Goal: Check status: Check status

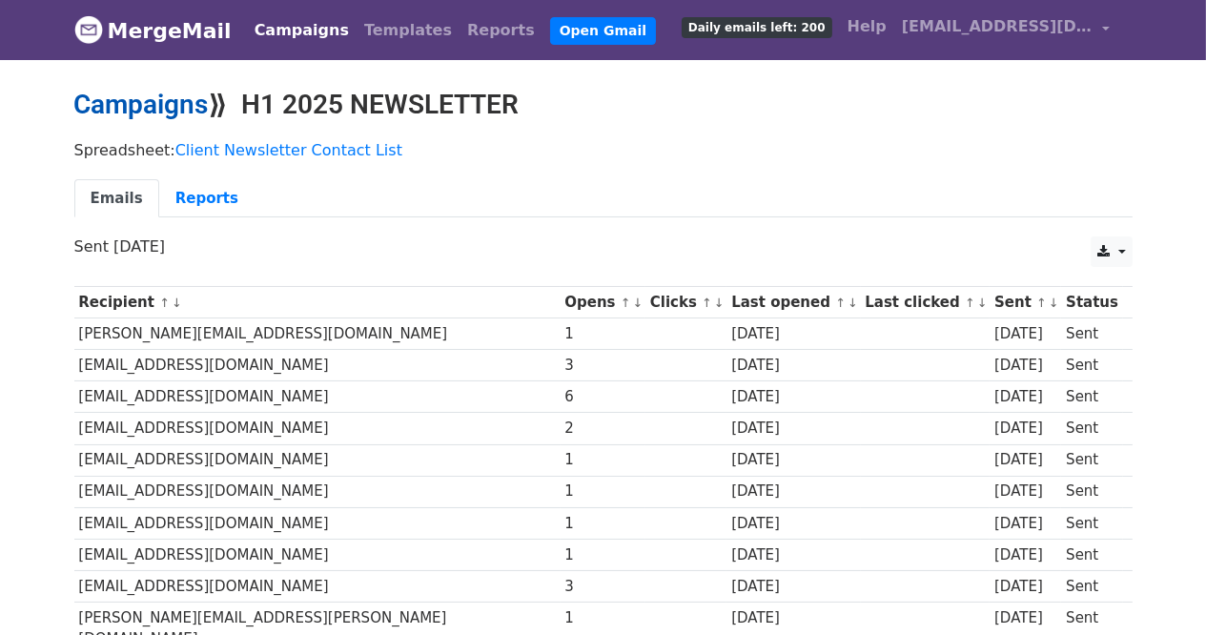
click at [139, 107] on link "Campaigns" at bounding box center [141, 104] width 134 height 31
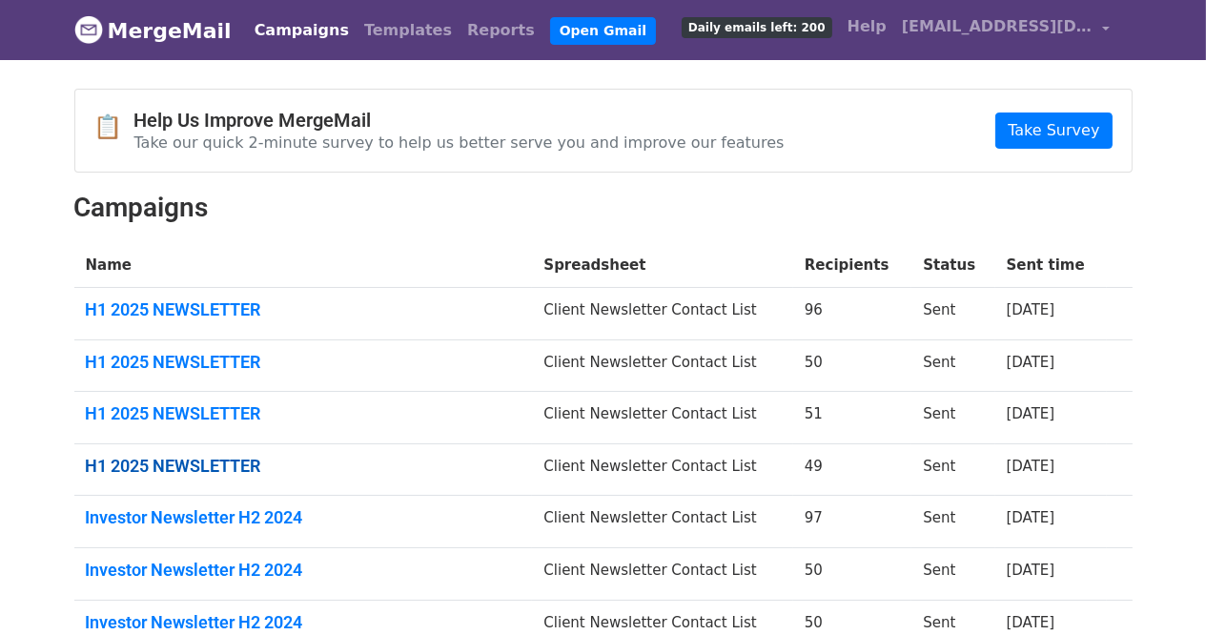
click at [117, 460] on link "H1 2025 NEWSLETTER" at bounding box center [304, 466] width 436 height 21
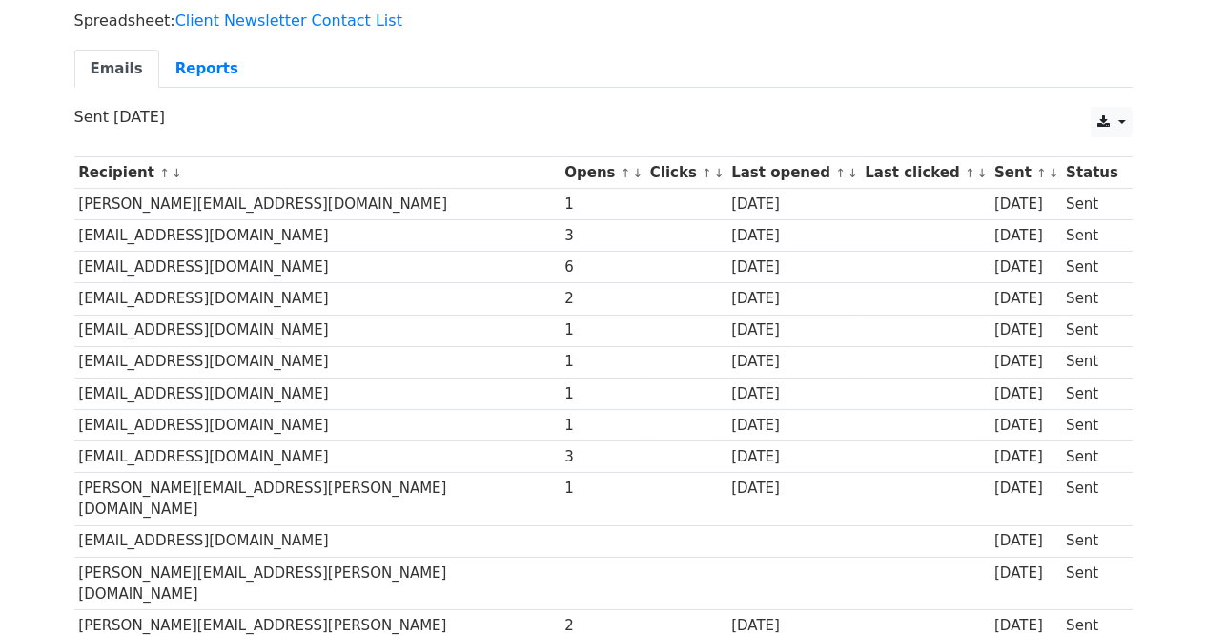
scroll to position [95, 0]
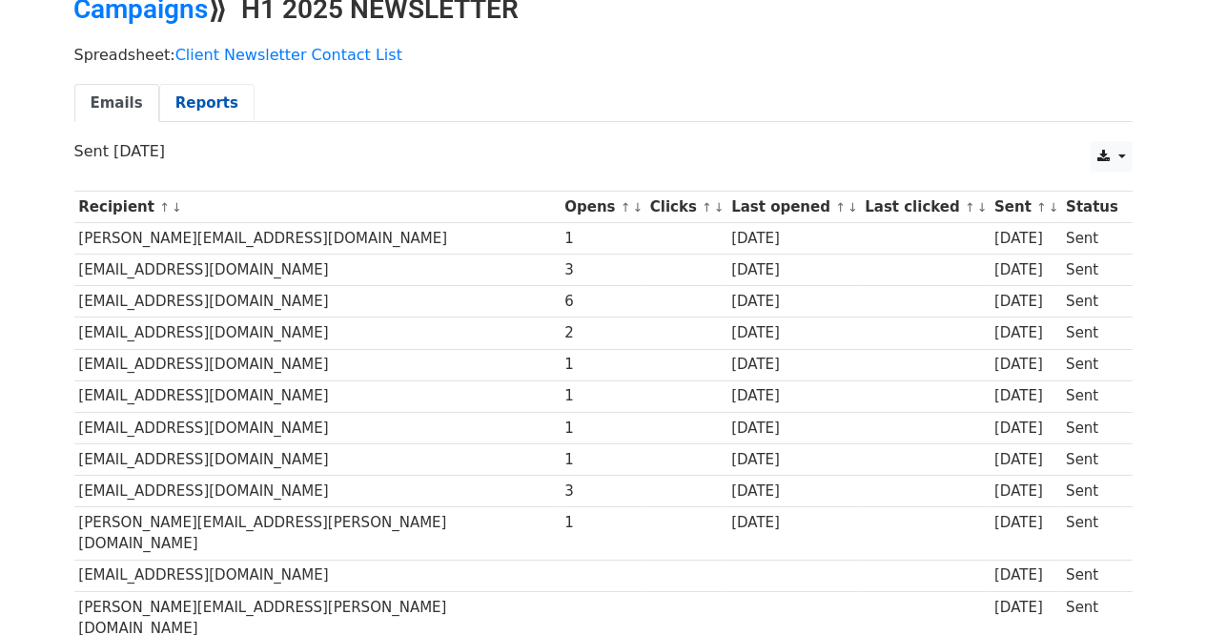
click at [189, 105] on link "Reports" at bounding box center [206, 103] width 95 height 39
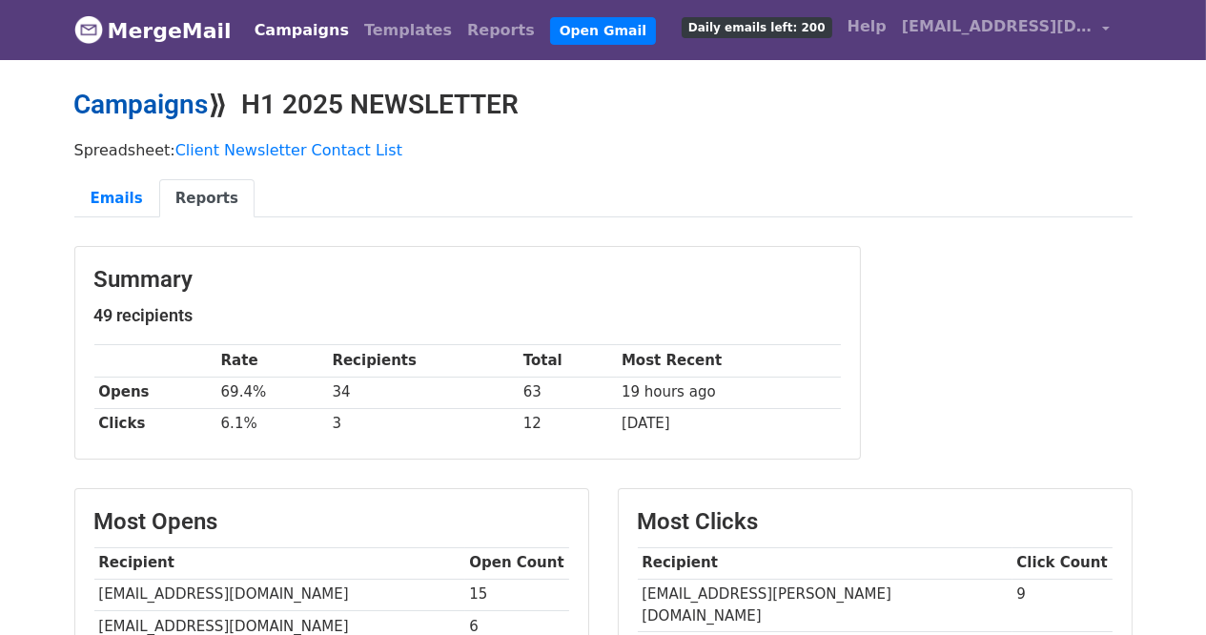
click at [129, 100] on link "Campaigns" at bounding box center [141, 104] width 134 height 31
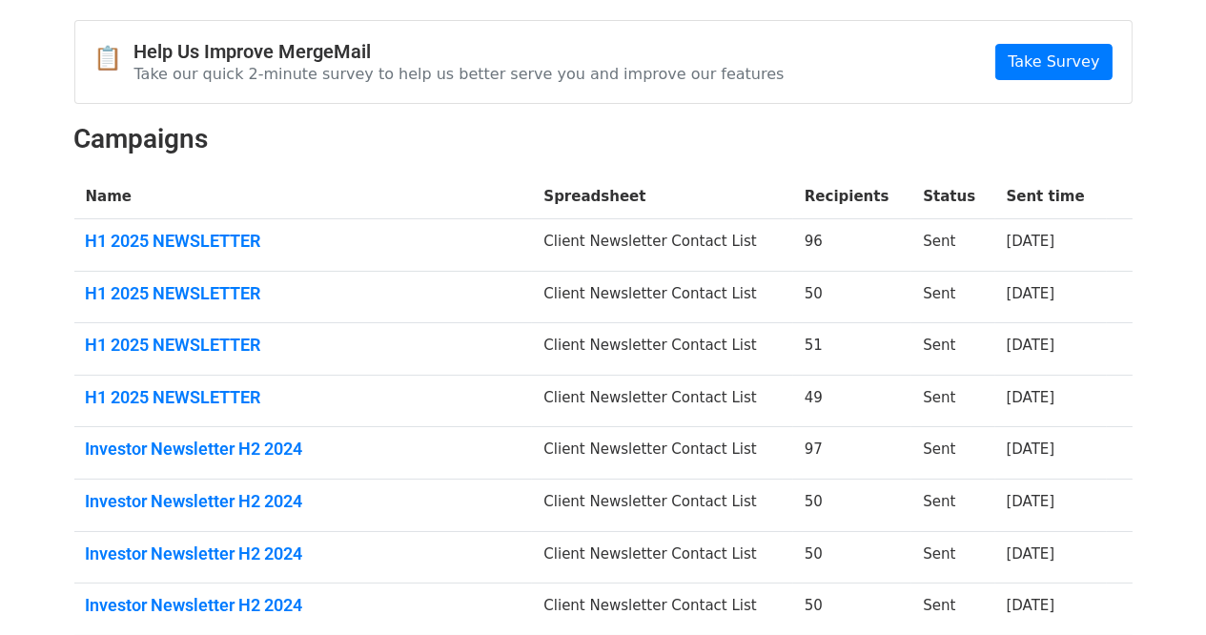
scroll to position [95, 0]
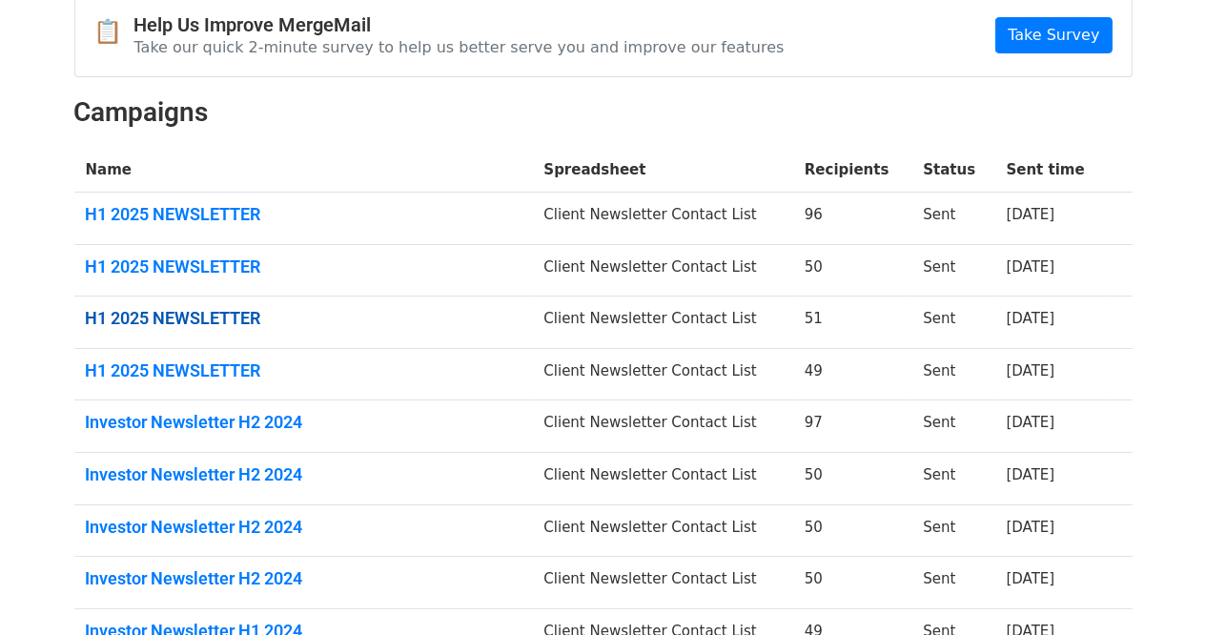
click at [149, 320] on link "H1 2025 NEWSLETTER" at bounding box center [304, 318] width 436 height 21
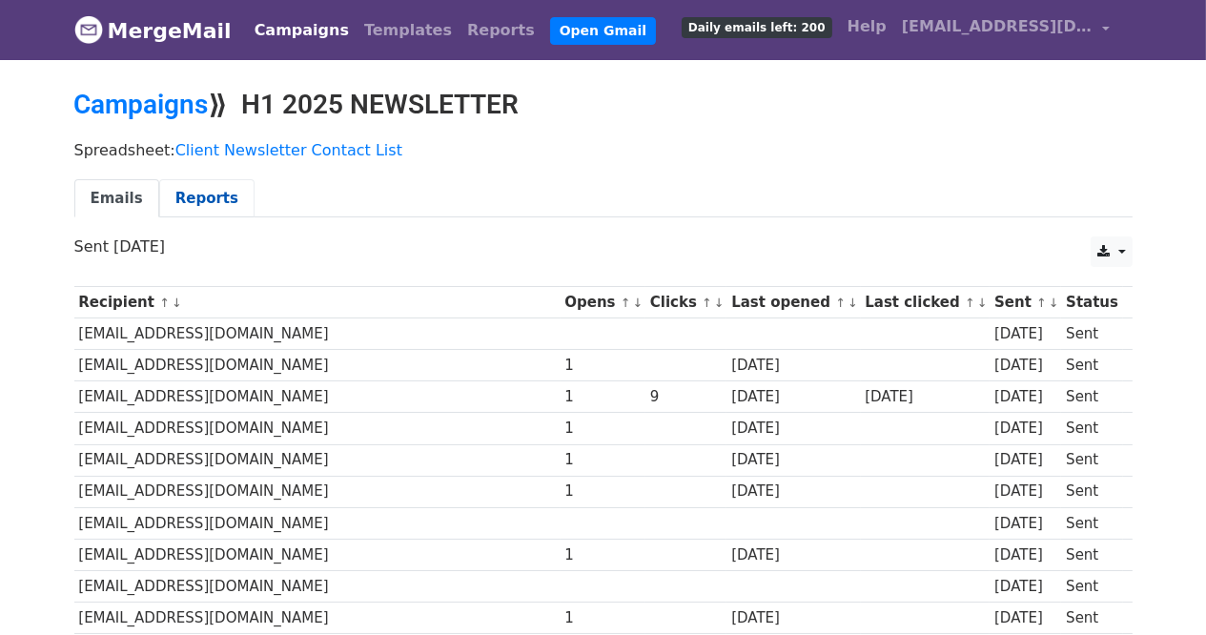
click at [159, 193] on link "Reports" at bounding box center [206, 198] width 95 height 39
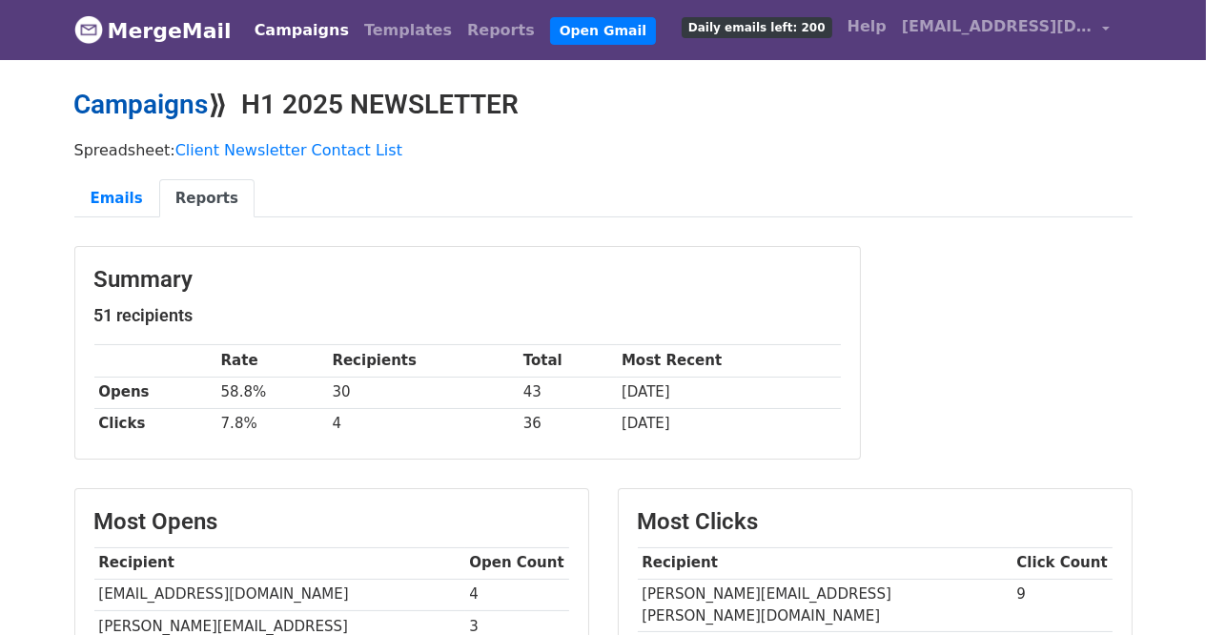
click at [142, 112] on link "Campaigns" at bounding box center [141, 104] width 134 height 31
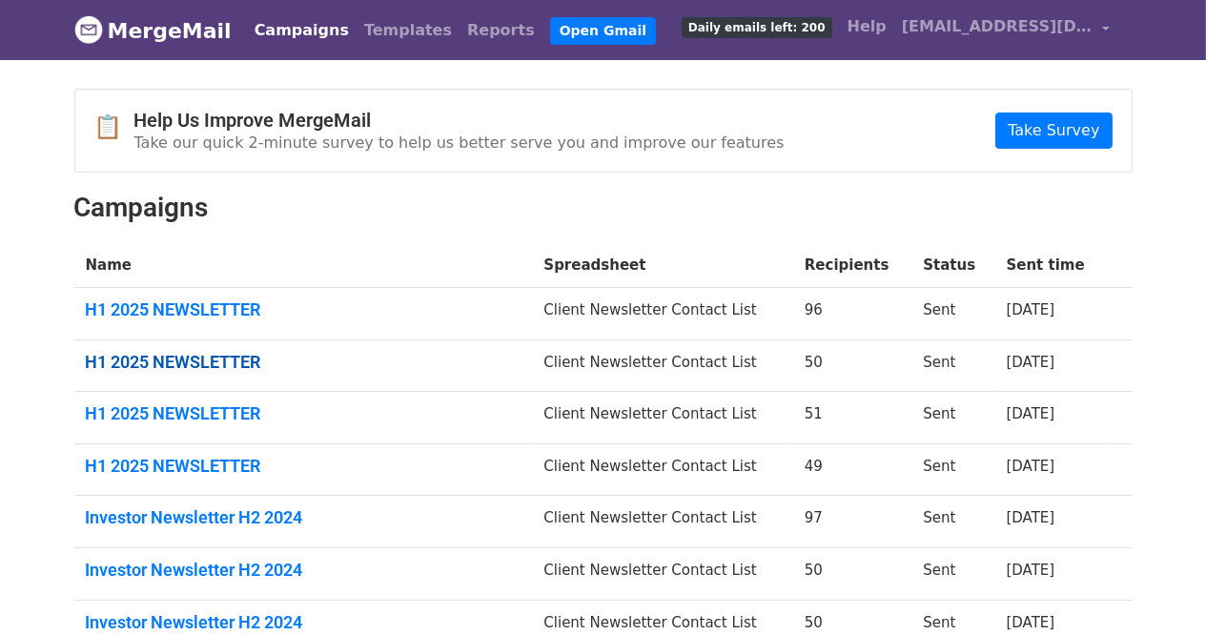
click at [161, 352] on link "H1 2025 NEWSLETTER" at bounding box center [304, 362] width 436 height 21
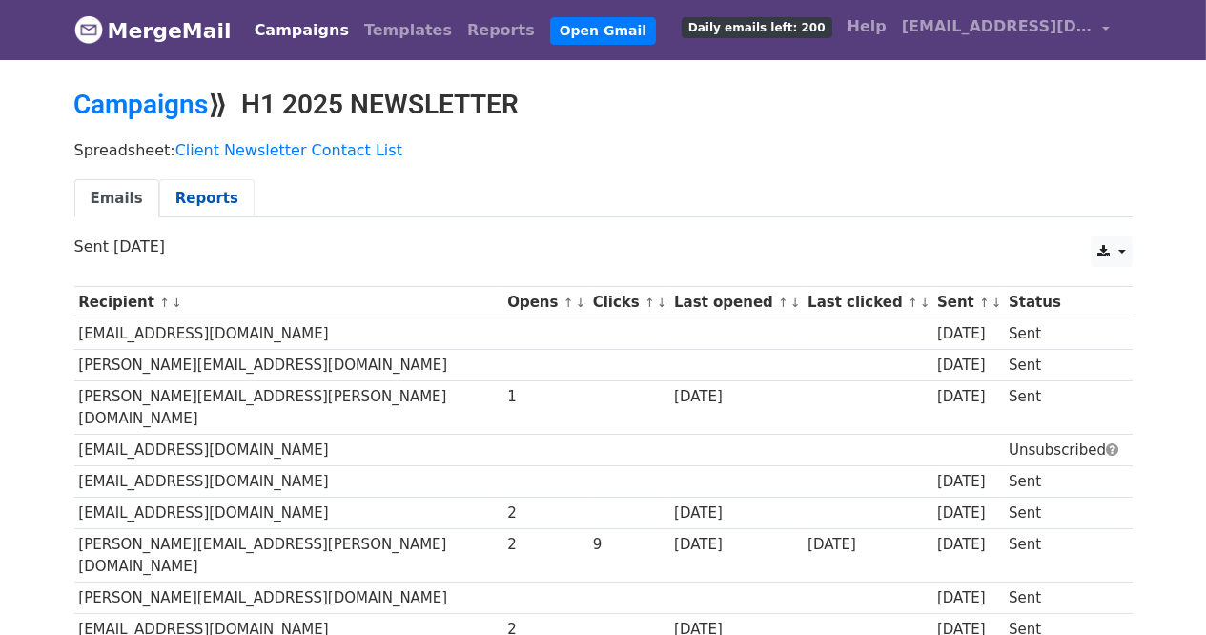
click at [212, 189] on link "Reports" at bounding box center [206, 198] width 95 height 39
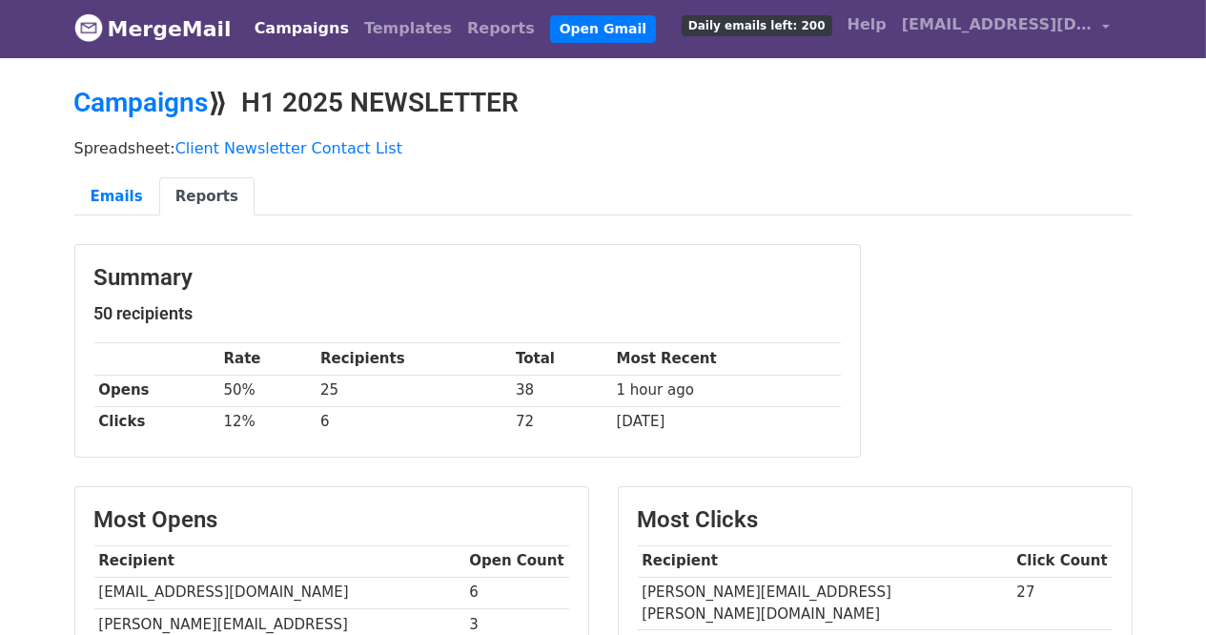
scroll to position [4, 0]
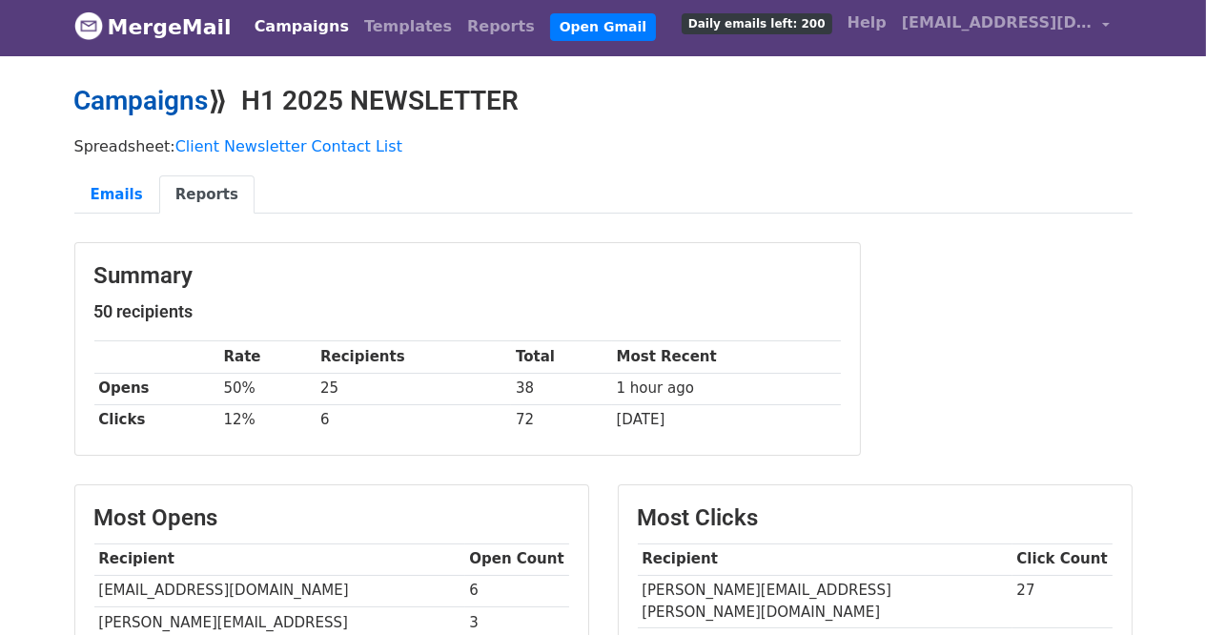
click at [100, 105] on link "Campaigns" at bounding box center [141, 100] width 134 height 31
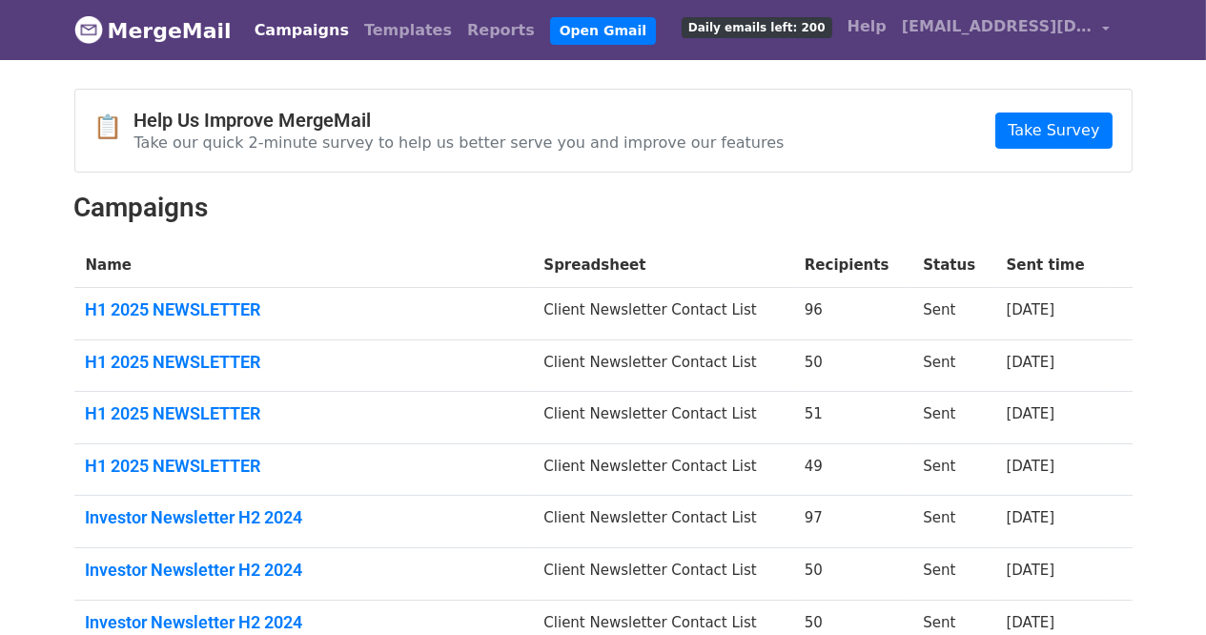
click at [121, 294] on td "H1 2025 NEWSLETTER" at bounding box center [303, 314] width 458 height 52
click at [132, 315] on link "H1 2025 NEWSLETTER" at bounding box center [304, 309] width 436 height 21
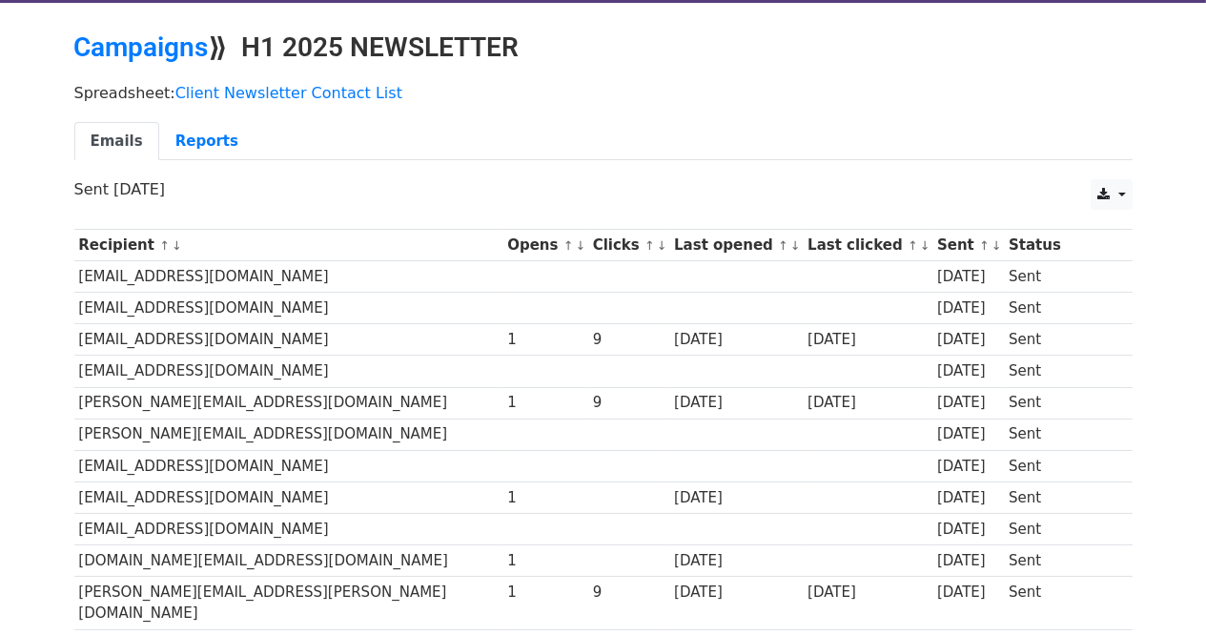
scroll to position [58, 0]
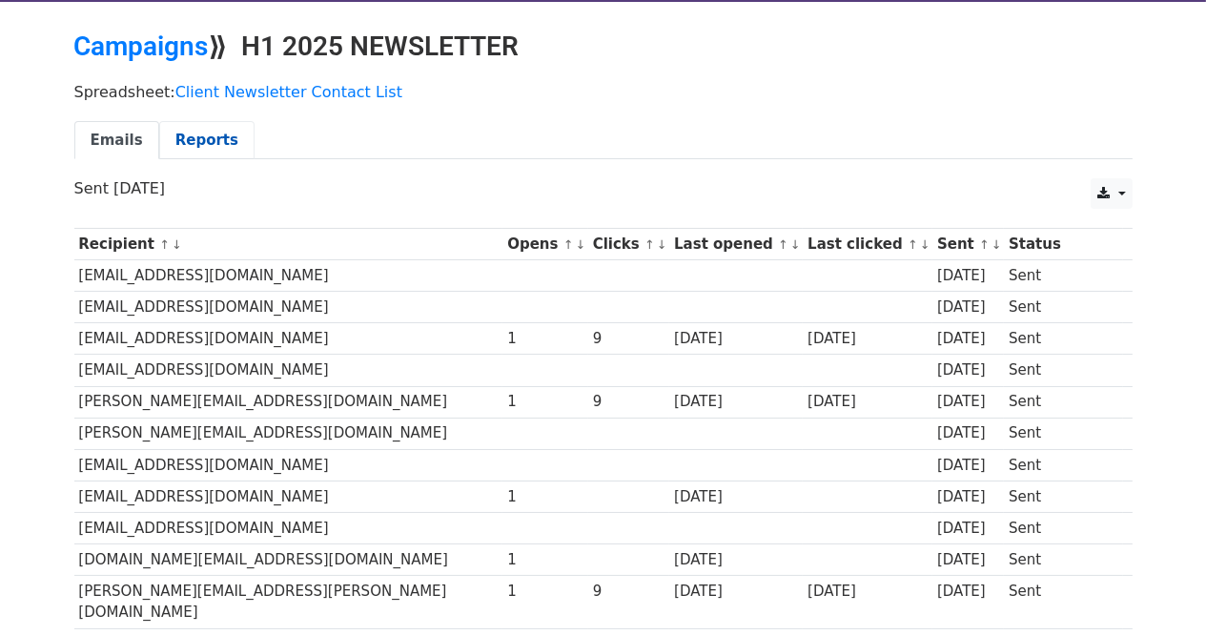
click at [179, 151] on link "Reports" at bounding box center [206, 140] width 95 height 39
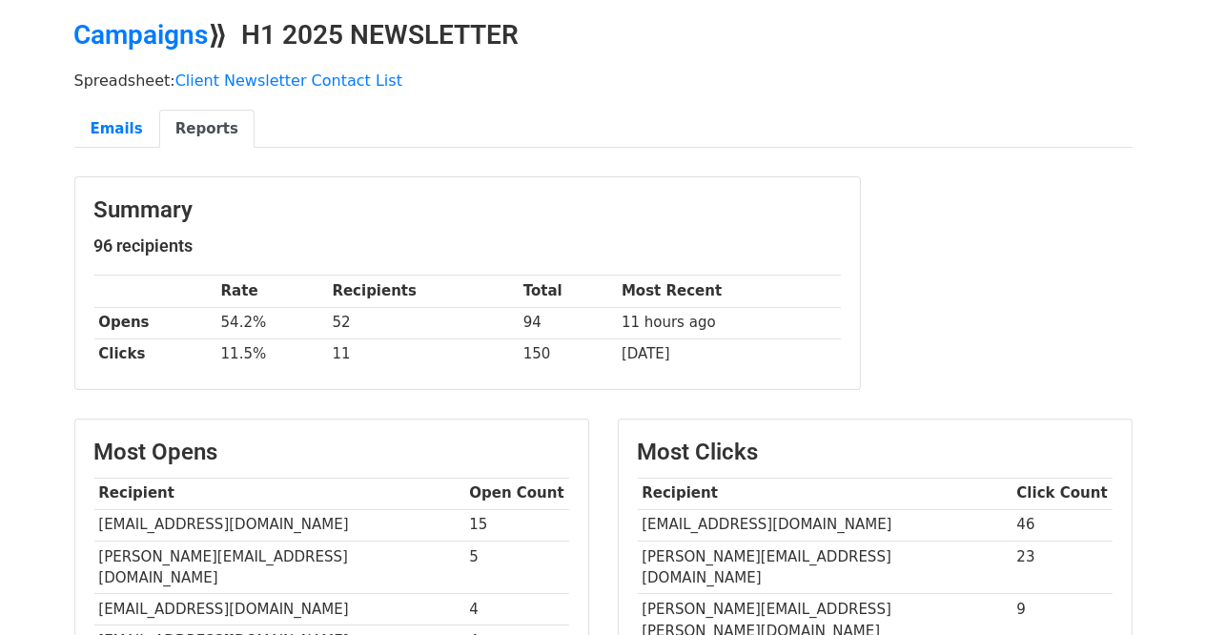
scroll to position [69, 0]
